Goal: Find specific page/section: Find specific page/section

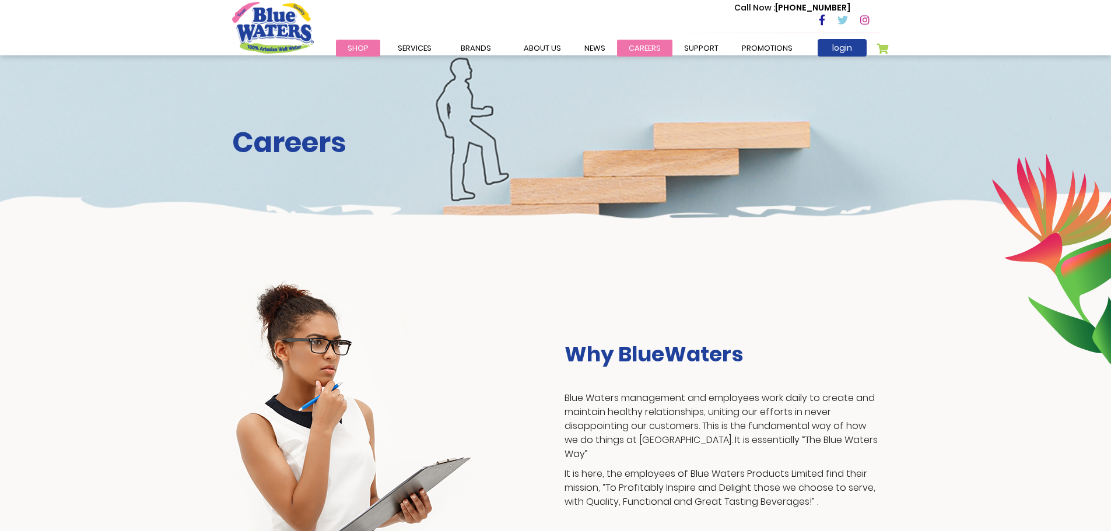
click at [646, 45] on link "careers" at bounding box center [644, 48] width 55 height 17
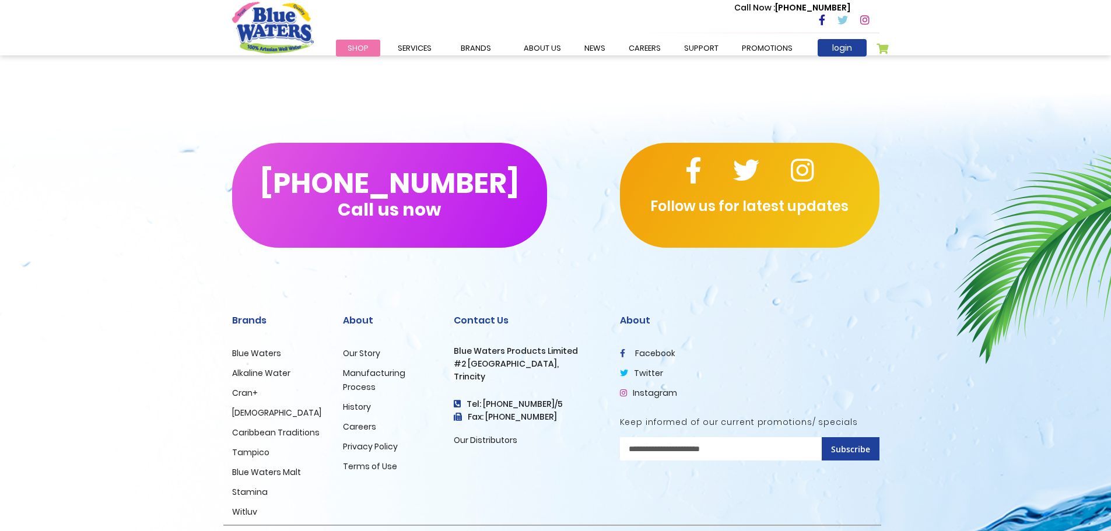
scroll to position [1050, 0]
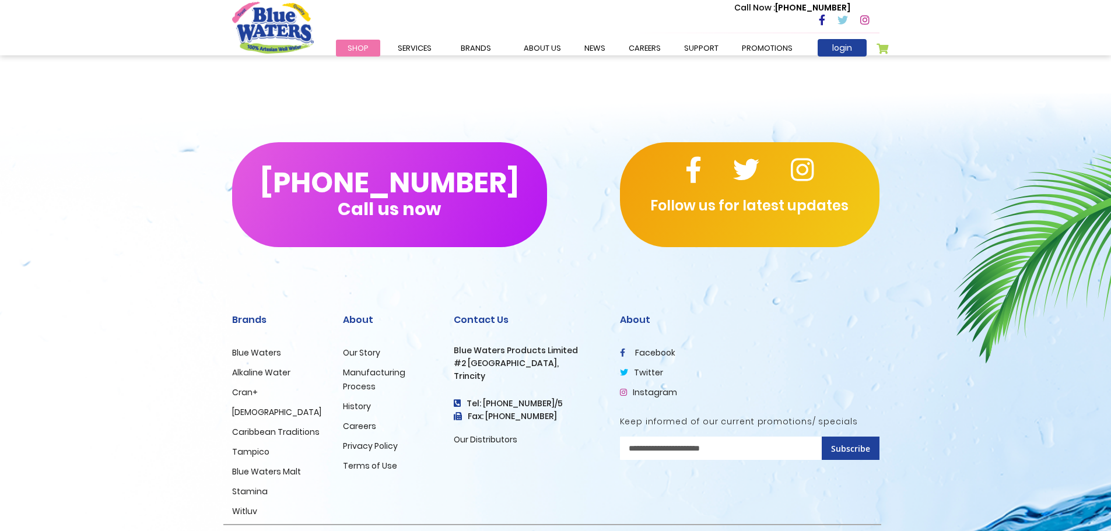
click at [358, 428] on link "Careers" at bounding box center [359, 427] width 33 height 12
